Goal: Task Accomplishment & Management: Manage account settings

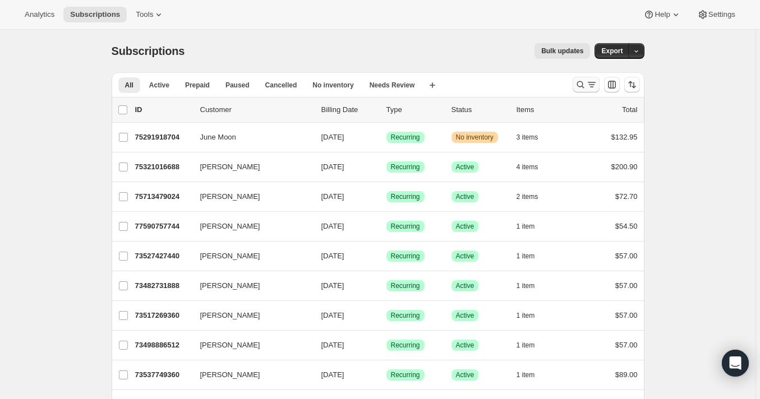
click at [584, 86] on icon "Search and filter results" at bounding box center [580, 84] width 11 height 11
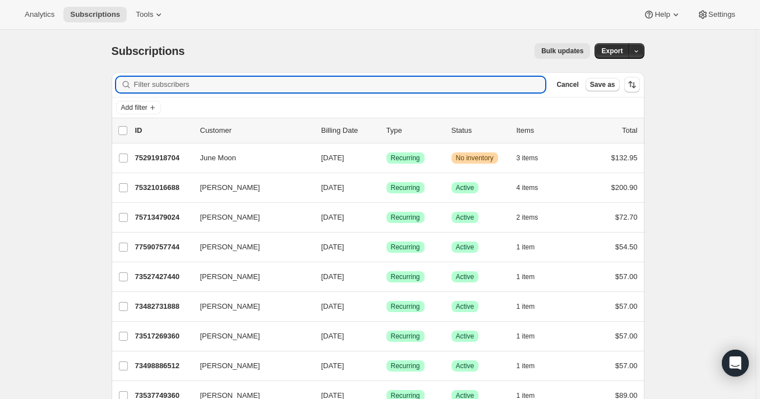
paste input "[EMAIL_ADDRESS][DOMAIN_NAME]"
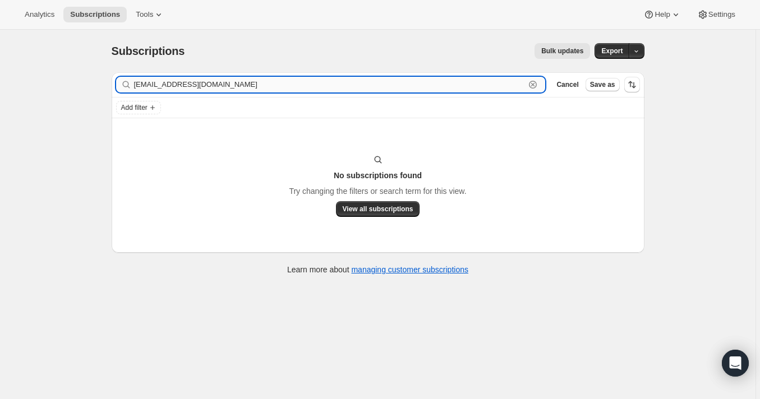
click at [135, 81] on input "[EMAIL_ADDRESS][DOMAIN_NAME]" at bounding box center [329, 85] width 391 height 16
click at [258, 85] on input "[EMAIL_ADDRESS][DOMAIN_NAME]" at bounding box center [329, 85] width 391 height 16
type input "[EMAIL_ADDRESS][DOMAIN_NAME]"
click at [381, 211] on span "View all subscriptions" at bounding box center [378, 209] width 71 height 9
